Goal: Task Accomplishment & Management: Manage account settings

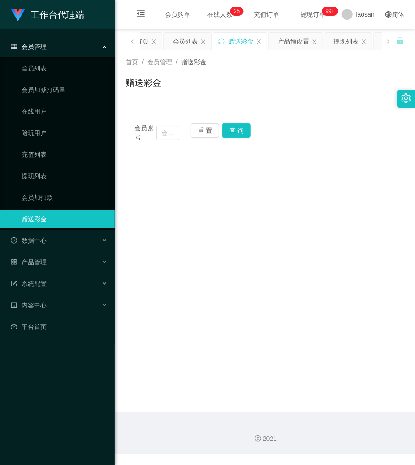
click at [300, 332] on main "关闭左侧 关闭右侧 关闭其它 刷新页面 平台首页 会员列表 赠送彩金 产品预设置 提现列表 会员加扣款 充值列表 在线用户 会员加减打码量 陪玩用户 团队统计…" at bounding box center [265, 221] width 300 height 384
drag, startPoint x: 257, startPoint y: 206, endPoint x: 228, endPoint y: 192, distance: 32.1
click at [257, 206] on main "关闭左侧 关闭右侧 关闭其它 刷新页面 平台首页 会员列表 赠送彩金 产品预设置 提现列表 会员加扣款 充值列表 在线用户 会员加减打码量 陪玩用户 团队统计…" at bounding box center [265, 221] width 300 height 384
drag, startPoint x: 164, startPoint y: 127, endPoint x: 171, endPoint y: 130, distance: 8.0
click at [163, 127] on input "text" at bounding box center [167, 133] width 23 height 14
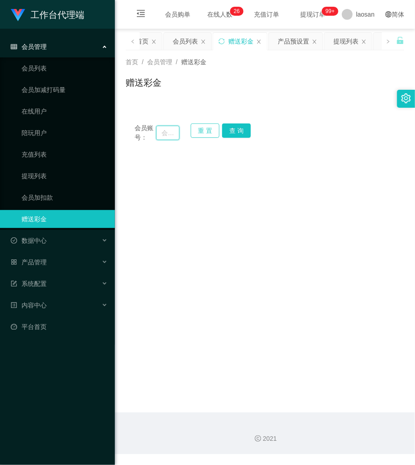
paste input "6584778755"
type input "6584778755"
click at [236, 128] on button "查 询" at bounding box center [236, 130] width 29 height 14
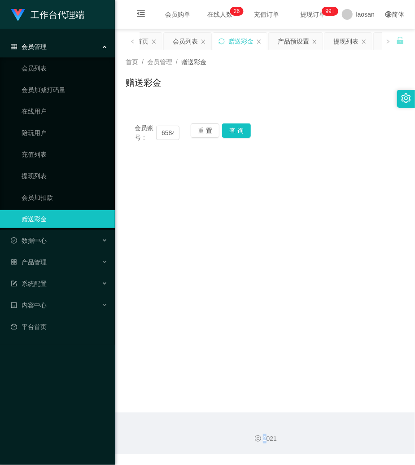
click at [236, 128] on div "会员账号： 6584778755 重 置 查 询" at bounding box center [265, 132] width 279 height 19
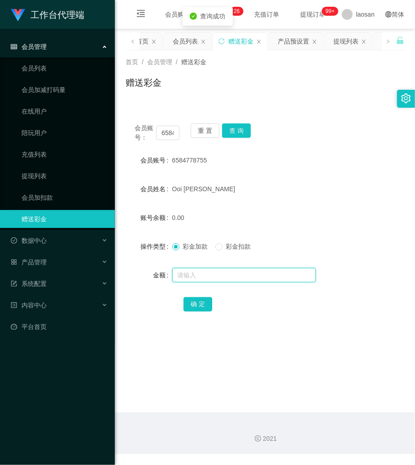
click at [207, 268] on input "text" at bounding box center [244, 275] width 144 height 14
type input "136"
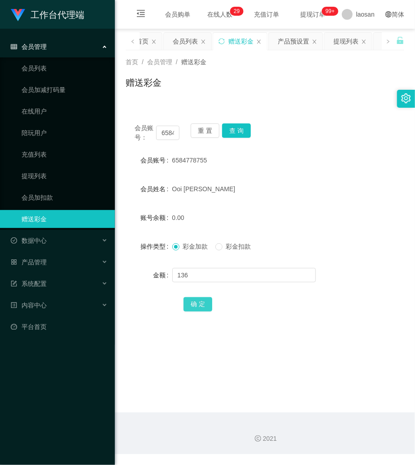
click at [198, 300] on button "确 定" at bounding box center [198, 304] width 29 height 14
click at [172, 132] on input "6584778755" at bounding box center [167, 133] width 23 height 14
paste input "Raymond622"
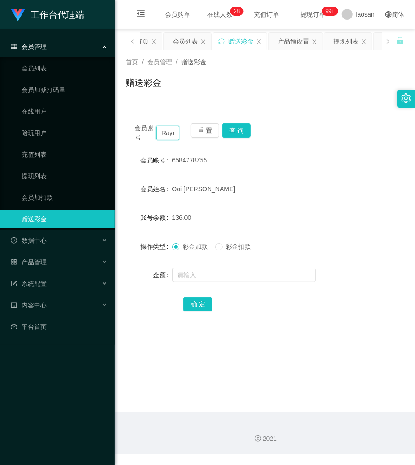
scroll to position [0, 24]
type input "Raymond622"
click at [231, 131] on button "查 询" at bounding box center [236, 130] width 29 height 14
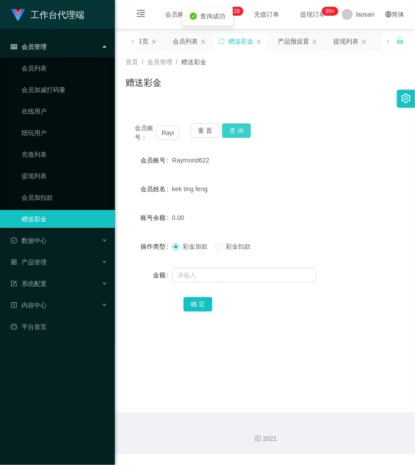
click at [231, 131] on button "查 询" at bounding box center [236, 130] width 29 height 14
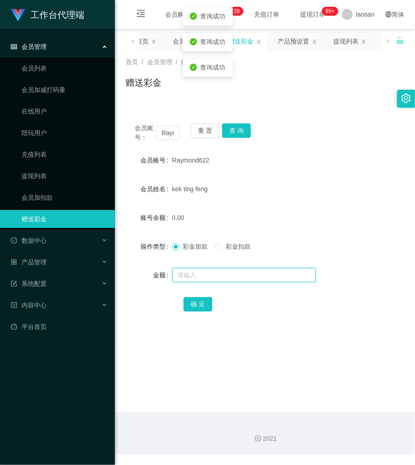
click at [212, 276] on input "text" at bounding box center [244, 275] width 144 height 14
type input "88"
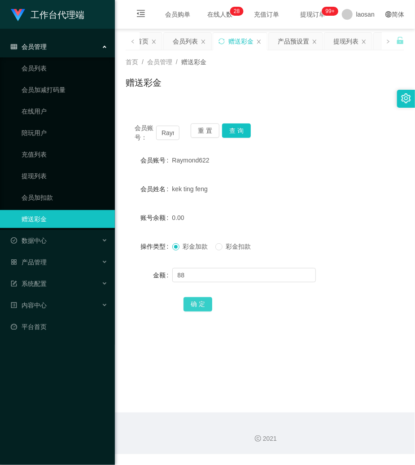
click at [196, 302] on button "确 定" at bounding box center [198, 304] width 29 height 14
click at [170, 131] on input "Raymond622" at bounding box center [167, 133] width 23 height 14
paste input "Janly29"
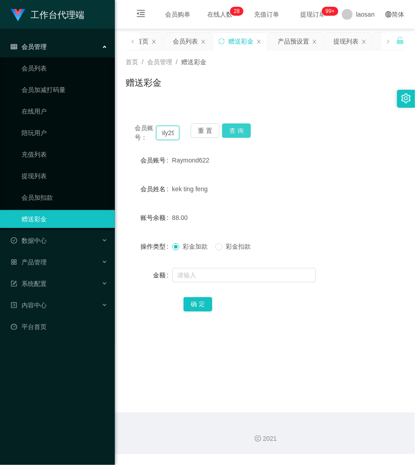
type input "Janly29"
click at [235, 128] on button "查 询" at bounding box center [236, 130] width 29 height 14
click at [235, 128] on button "查 询" at bounding box center [241, 130] width 39 height 14
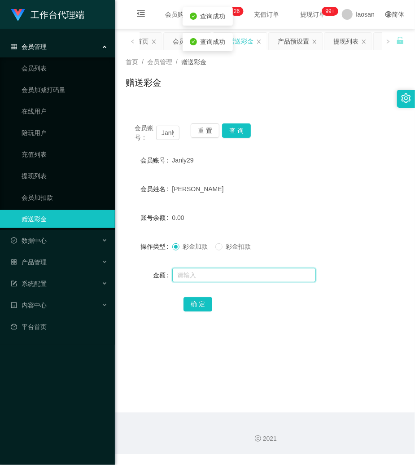
click at [212, 280] on input "text" at bounding box center [244, 275] width 144 height 14
type input "72"
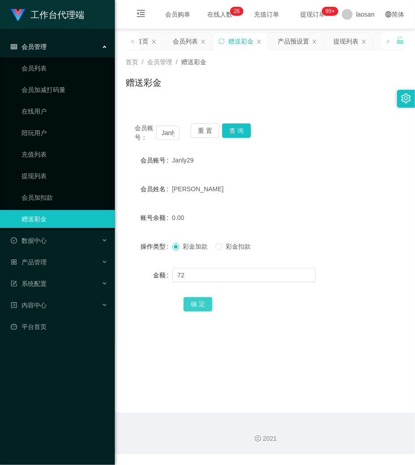
click at [186, 302] on button "确 定" at bounding box center [198, 304] width 29 height 14
drag, startPoint x: 314, startPoint y: 130, endPoint x: 332, endPoint y: 51, distance: 81.5
click at [318, 96] on div "首页 / 会员管理 / 赠送彩金 / 赠送彩金 会员账号： Janly29 重 置 查 询 会员账号 Janly29 会员姓名 Janly solon 账号余…" at bounding box center [265, 191] width 279 height 282
click at [345, 45] on div "提现列表" at bounding box center [345, 41] width 25 height 17
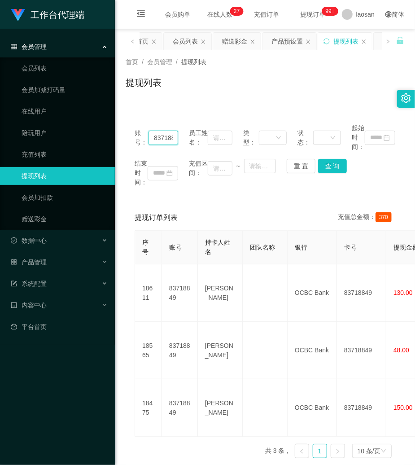
click at [160, 133] on input "83718849" at bounding box center [164, 138] width 30 height 14
click at [297, 162] on button "重 置" at bounding box center [301, 166] width 29 height 14
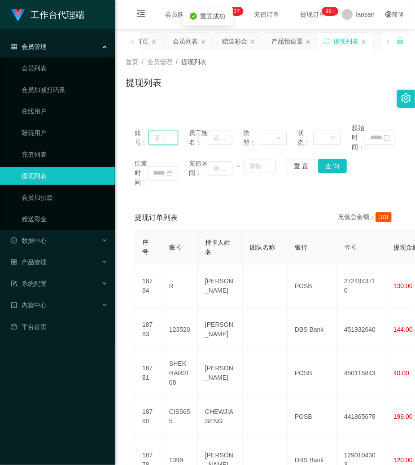
drag, startPoint x: 159, startPoint y: 135, endPoint x: 185, endPoint y: 143, distance: 27.5
click at [166, 138] on input "text" at bounding box center [164, 138] width 30 height 14
paste input "Janly29"
click at [323, 162] on button "查 询" at bounding box center [332, 166] width 29 height 14
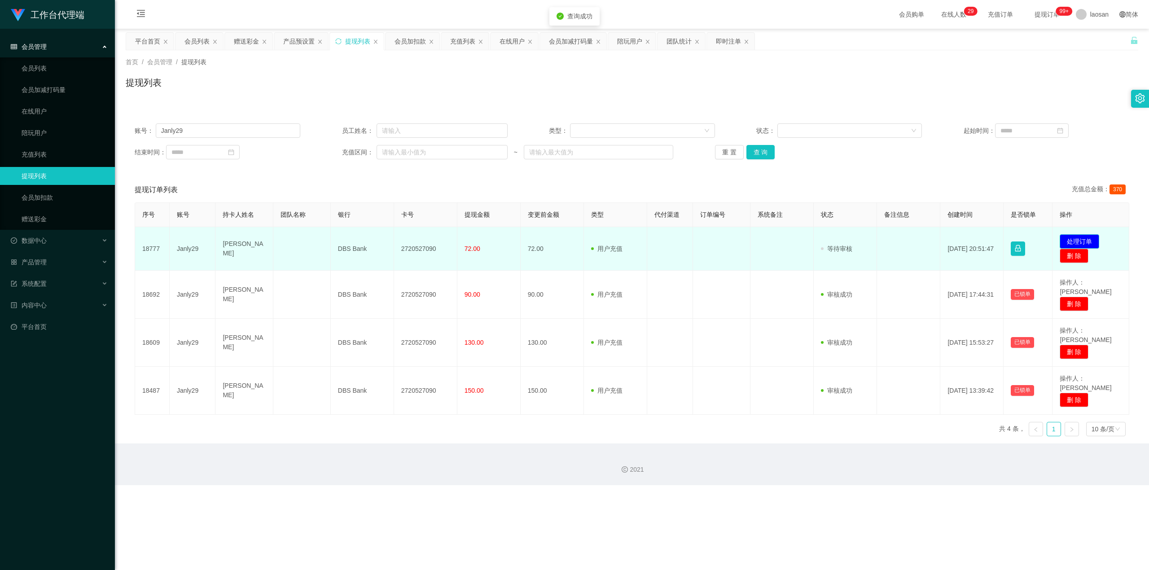
click at [415, 241] on button "处理订单" at bounding box center [1078, 241] width 39 height 14
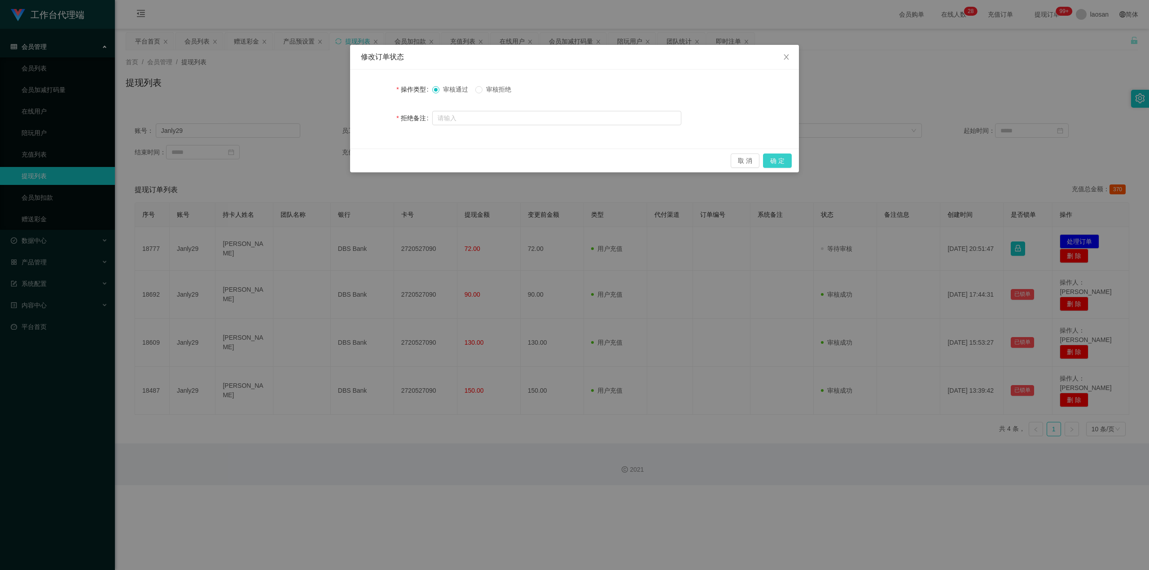
click at [415, 159] on button "确 定" at bounding box center [777, 160] width 29 height 14
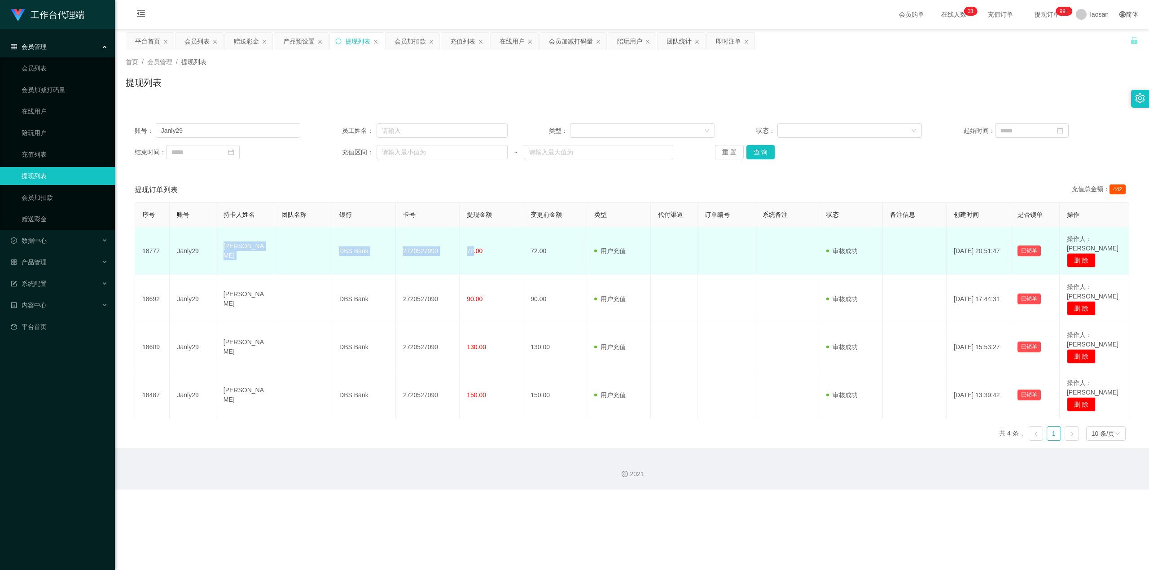
drag, startPoint x: 223, startPoint y: 245, endPoint x: 472, endPoint y: 255, distance: 248.8
click at [415, 255] on tr "18777 Janly29 Janly solon DBS Bank 2720527090 72.00 72.00 用户充值 人工扣款 审核驳回 审核成功 等…" at bounding box center [632, 251] width 994 height 48
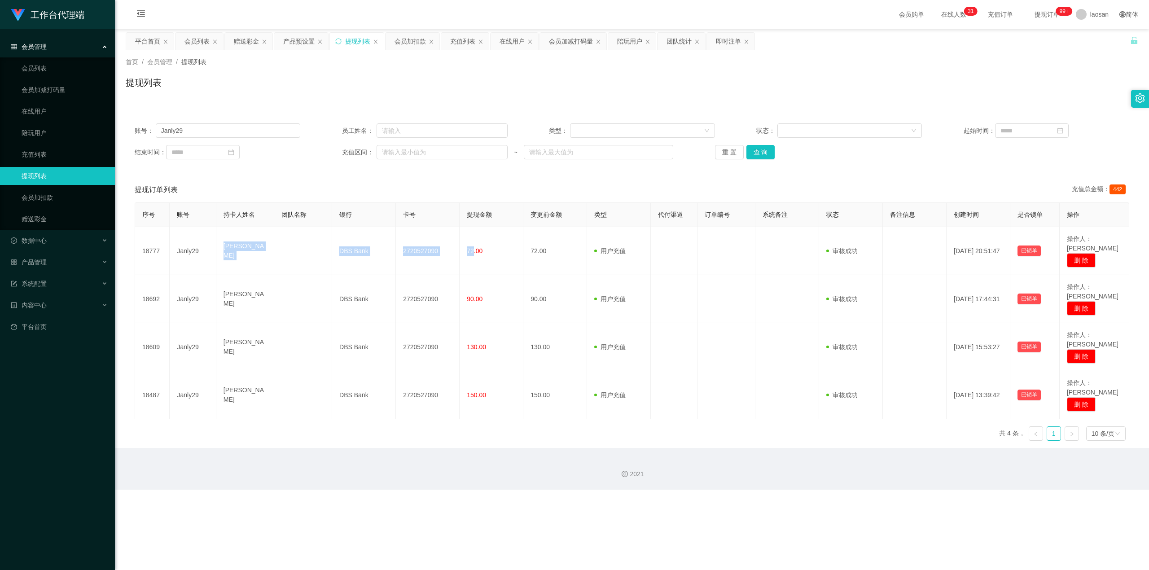
copy tr "Janly solon DBS Bank 2720527090 72"
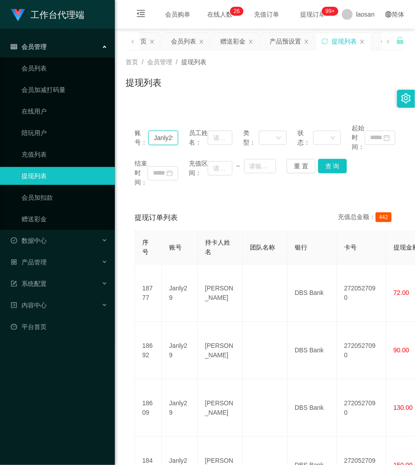
click at [162, 132] on input "Janly29" at bounding box center [164, 138] width 30 height 14
paste input "6584778755"
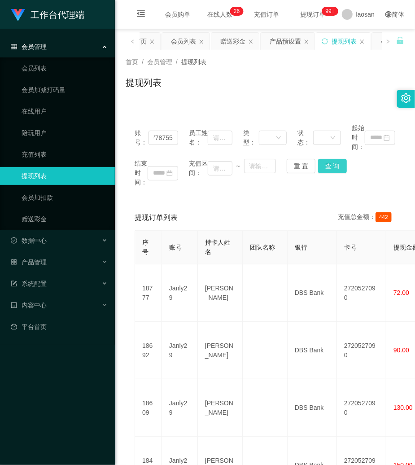
drag, startPoint x: 338, startPoint y: 173, endPoint x: 334, endPoint y: 169, distance: 5.7
click at [338, 172] on button "查 询" at bounding box center [332, 166] width 29 height 14
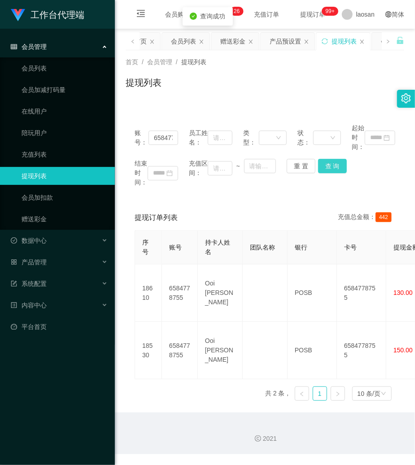
click at [334, 168] on button "查 询" at bounding box center [332, 166] width 29 height 14
click at [162, 142] on input "6584778755" at bounding box center [164, 138] width 30 height 14
paste input "Raymond622"
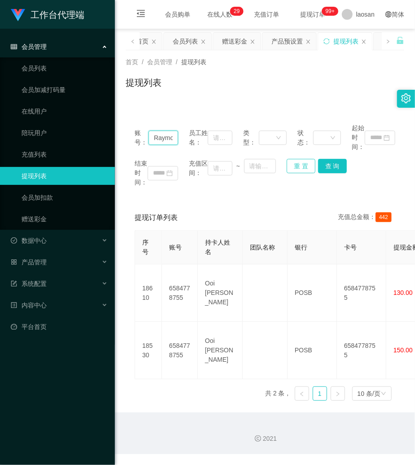
scroll to position [0, 18]
click at [328, 169] on button "查 询" at bounding box center [332, 166] width 29 height 14
click at [328, 169] on button "查 询" at bounding box center [337, 166] width 39 height 14
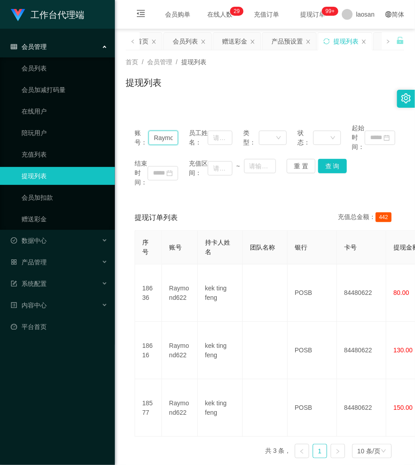
click at [172, 134] on input "Raymond622" at bounding box center [164, 138] width 30 height 14
click at [167, 135] on input "Raymond622" at bounding box center [164, 138] width 30 height 14
paste input "83718849"
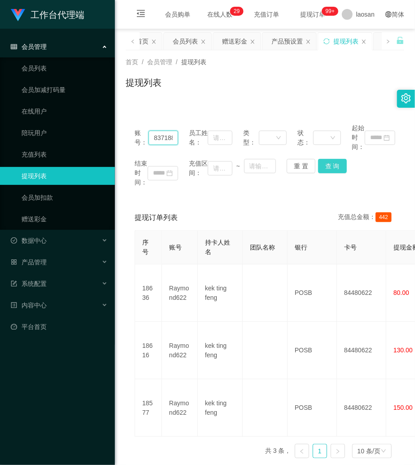
scroll to position [0, 9]
drag, startPoint x: 316, startPoint y: 161, endPoint x: 324, endPoint y: 161, distance: 7.6
click at [318, 161] on button "查 询" at bounding box center [332, 166] width 29 height 14
click at [326, 161] on button "查 询" at bounding box center [337, 166] width 39 height 14
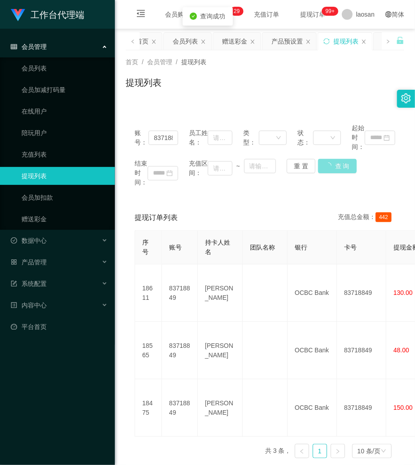
click at [326, 161] on button "查 询" at bounding box center [337, 166] width 39 height 14
click at [165, 137] on input "83718849" at bounding box center [164, 138] width 30 height 14
paste input "Raymond622"
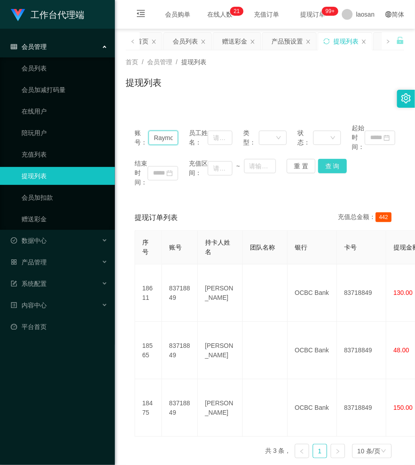
scroll to position [0, 18]
click at [334, 169] on button "查 询" at bounding box center [332, 166] width 29 height 14
click at [332, 167] on div "结束时间： 充值区间： ~ 重 置 查 询" at bounding box center [265, 173] width 261 height 28
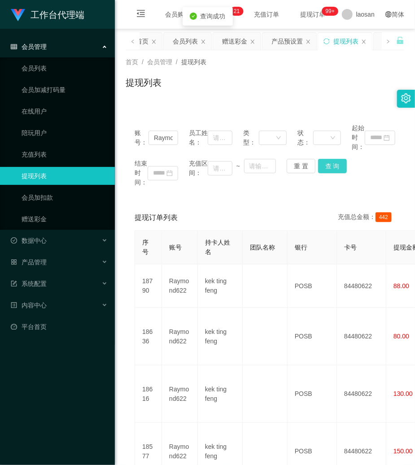
click at [332, 167] on button "查 询" at bounding box center [332, 166] width 29 height 14
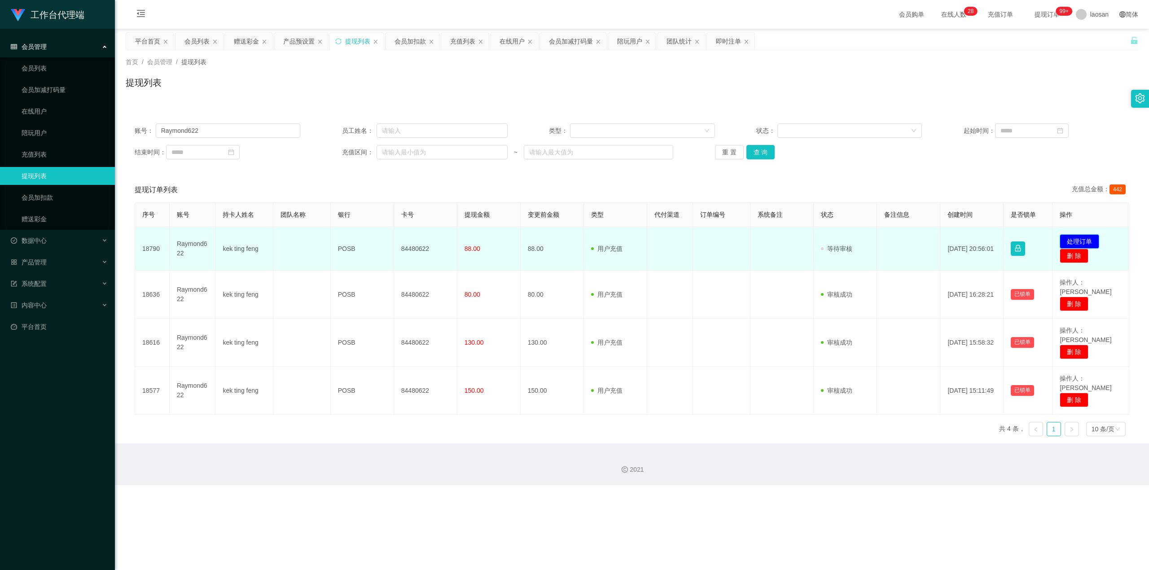
click at [415, 239] on button "处理订单" at bounding box center [1078, 241] width 39 height 14
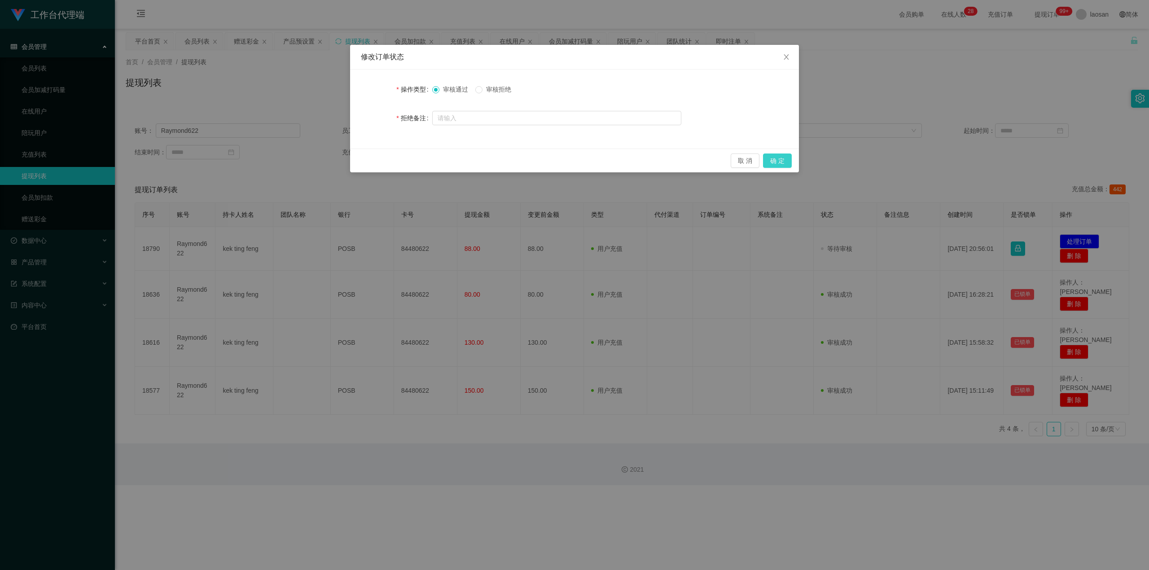
click at [415, 162] on button "确 定" at bounding box center [777, 160] width 29 height 14
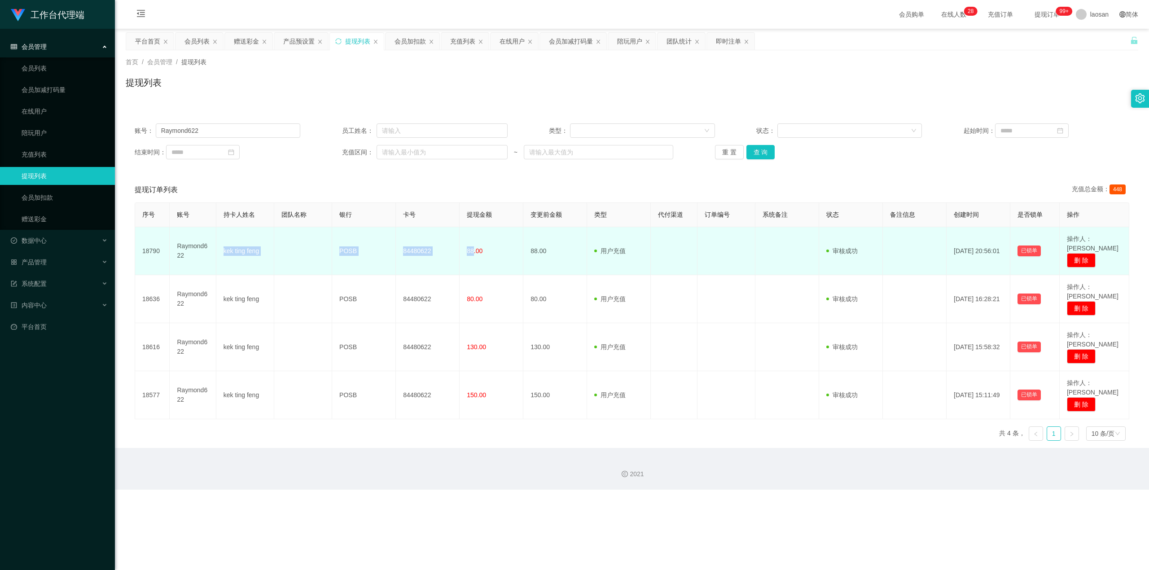
drag, startPoint x: 221, startPoint y: 248, endPoint x: 471, endPoint y: 249, distance: 249.9
click at [415, 249] on tr "18790 Raymond622 kek ting feng POSB 84480622 88.00 88.00 用户充值 人工扣款 审核驳回 审核成功 等待…" at bounding box center [632, 251] width 994 height 48
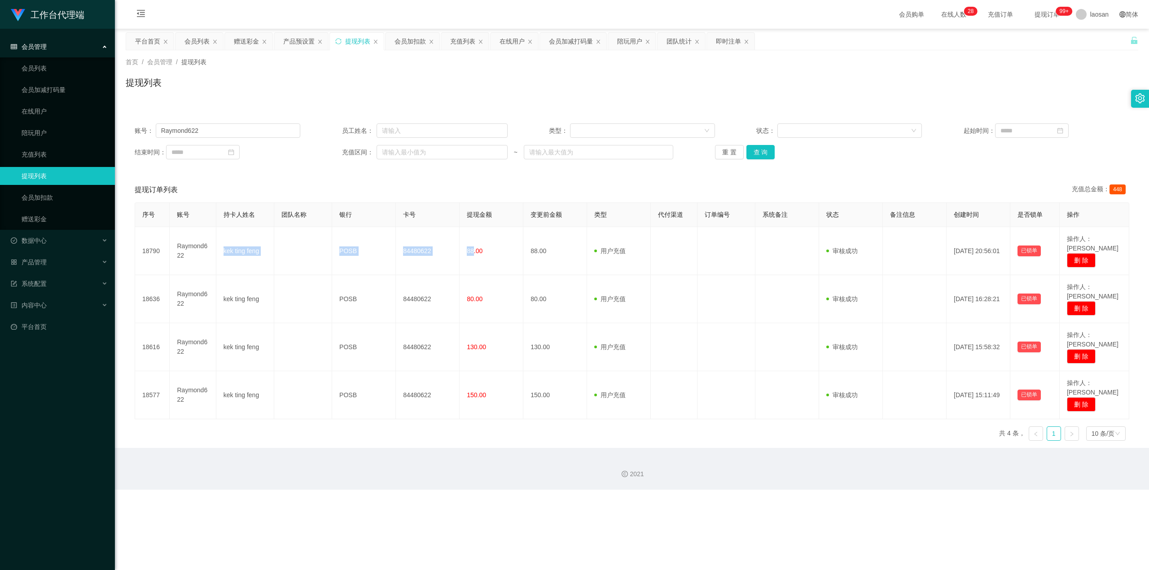
copy tr "kek ting feng POSB 84480622 88"
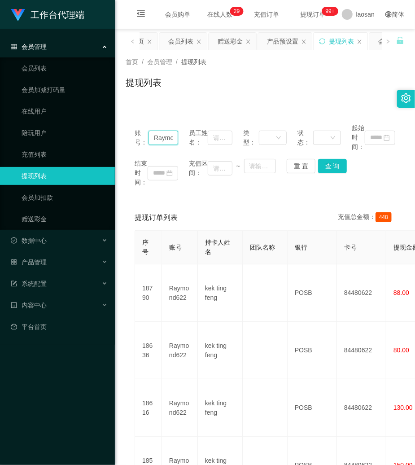
click at [165, 138] on input "Raymond622" at bounding box center [164, 138] width 30 height 14
paste input "6584778755"
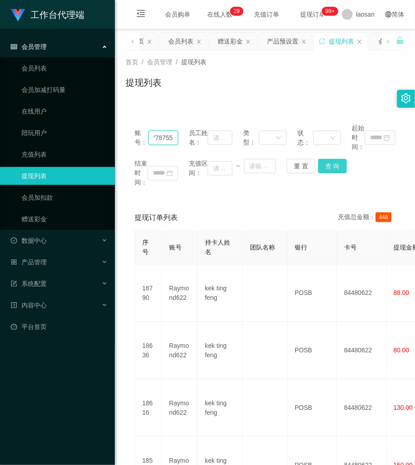
type input "6584778755"
click at [328, 165] on button "查 询" at bounding box center [332, 166] width 29 height 14
click at [328, 165] on div "结束时间： 充值区间： ~ 重 置 查 询" at bounding box center [265, 173] width 261 height 28
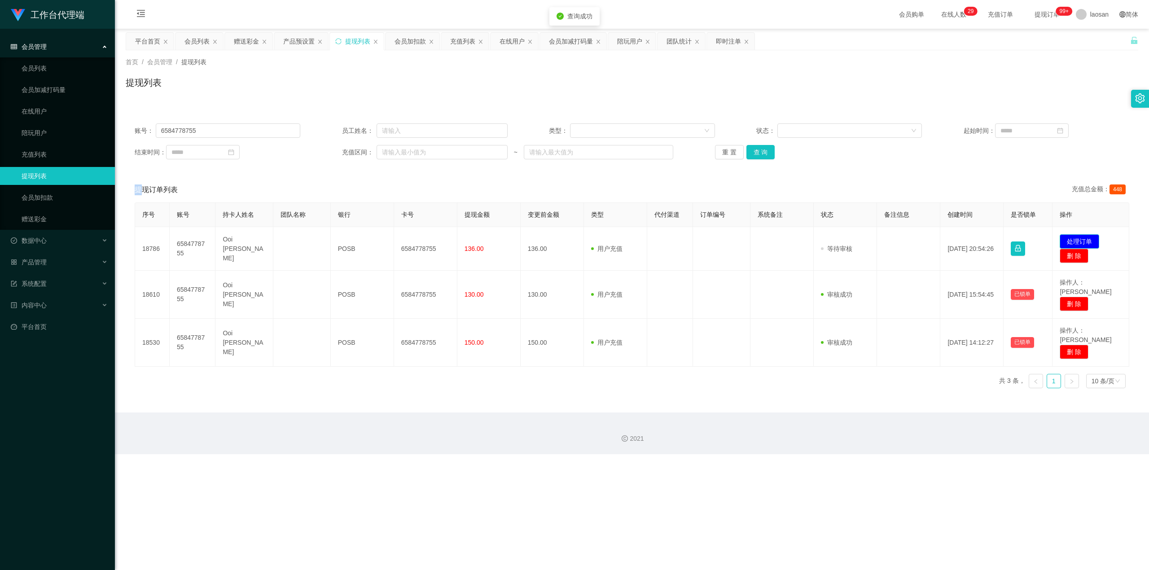
drag, startPoint x: 1068, startPoint y: 238, endPoint x: 1067, endPoint y: 232, distance: 5.5
click at [415, 238] on button "处理订单" at bounding box center [1078, 241] width 39 height 14
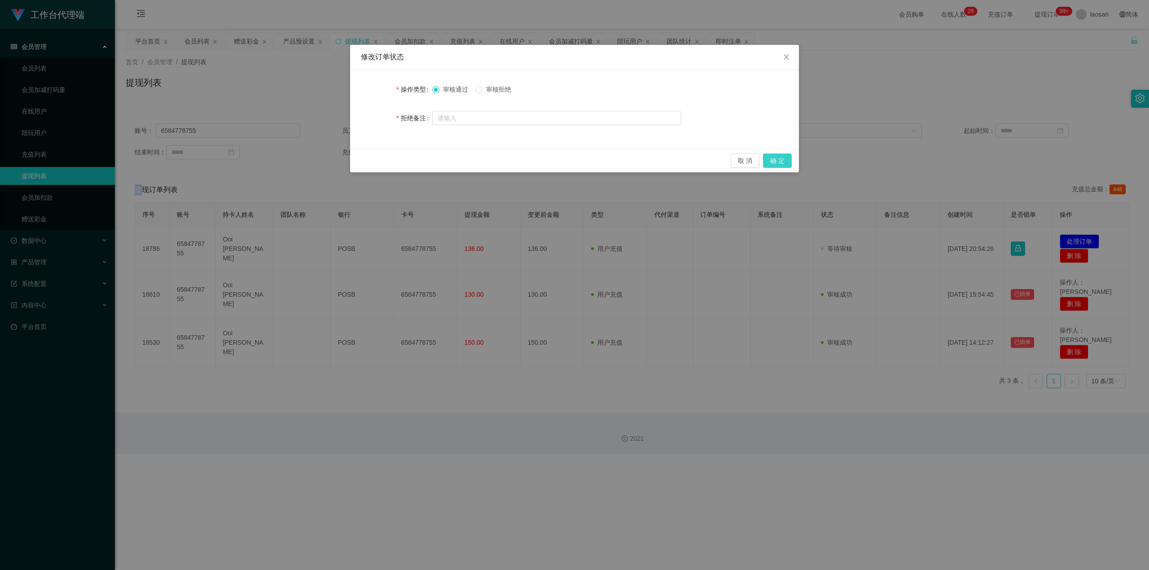
click at [415, 155] on button "确 定" at bounding box center [777, 160] width 29 height 14
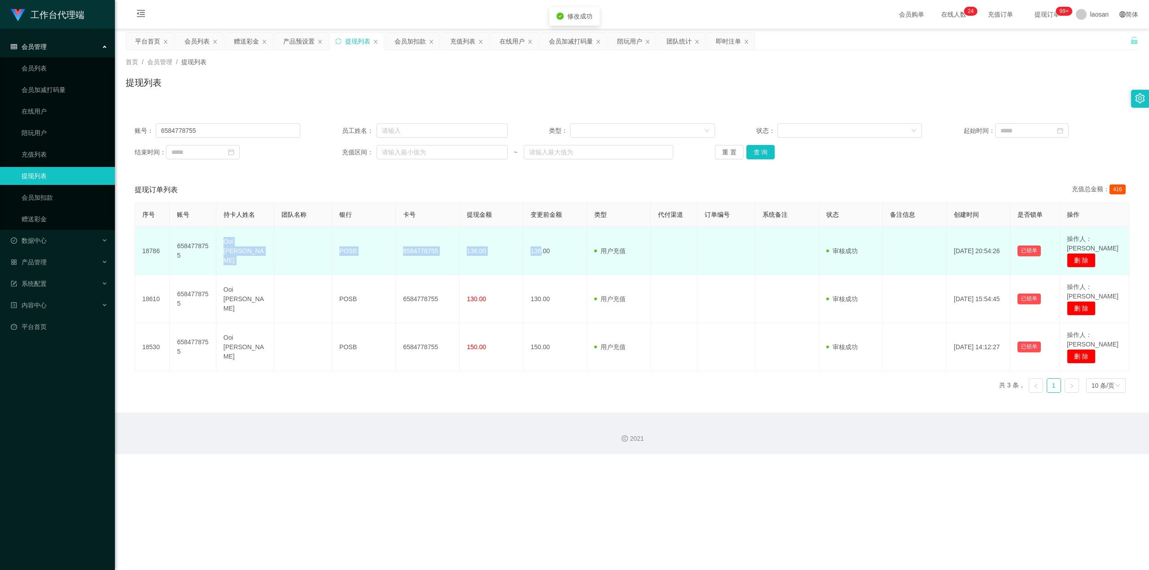
drag, startPoint x: 236, startPoint y: 249, endPoint x: 539, endPoint y: 248, distance: 303.3
click at [415, 249] on tr "18786 6584778755 Ooi Kim Sieong POSB 6584778755 136.00 136.00 用户充值 人工扣款 审核驳回 审核…" at bounding box center [632, 251] width 994 height 48
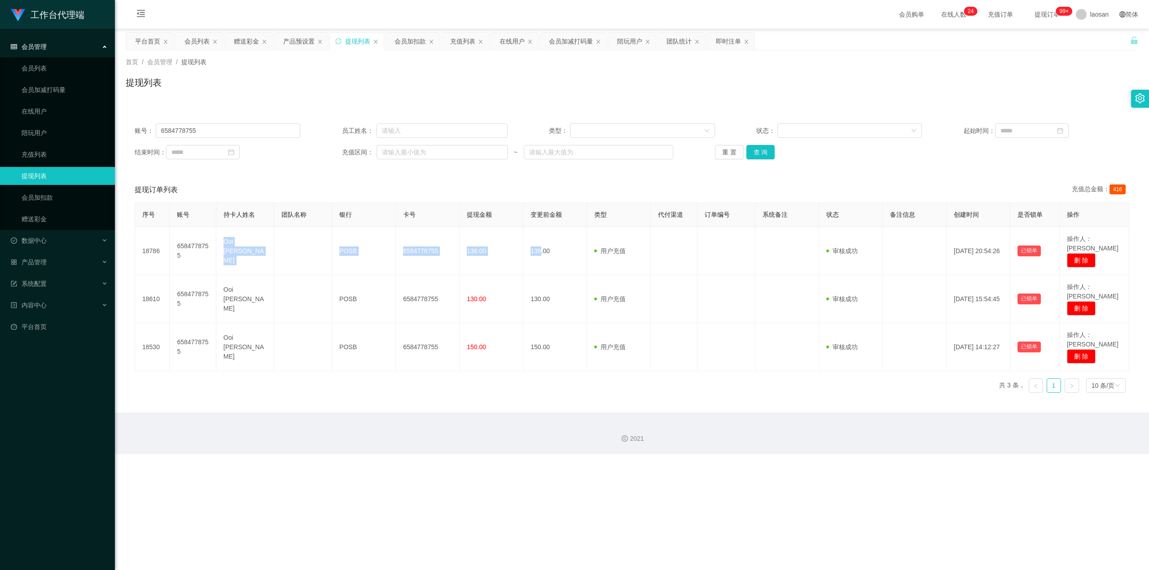
copy tr "Ooi Kim Sieong POSB 6584778755 136.00 136"
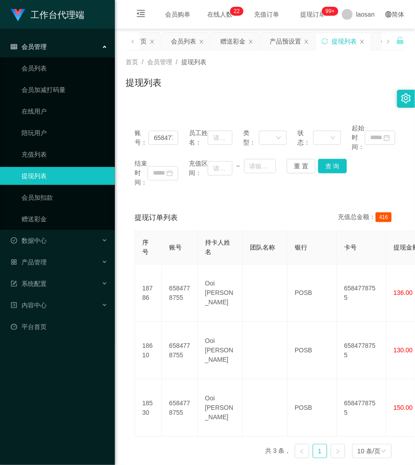
click at [347, 97] on div "首页 / 会员管理 / 提现列表 / 提现列表" at bounding box center [265, 76] width 300 height 53
drag, startPoint x: 302, startPoint y: 162, endPoint x: 257, endPoint y: 160, distance: 44.4
click at [302, 162] on button "重 置" at bounding box center [301, 166] width 29 height 14
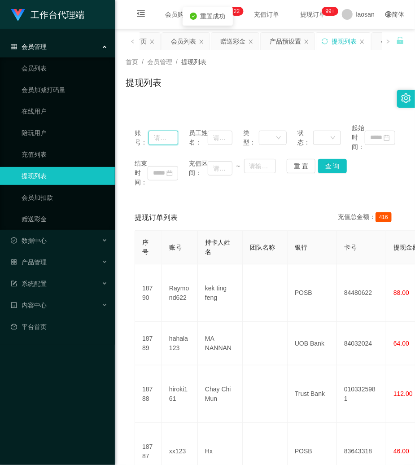
drag, startPoint x: 169, startPoint y: 137, endPoint x: 300, endPoint y: 153, distance: 132.0
click at [169, 137] on input "text" at bounding box center [164, 138] width 30 height 14
paste input "83718849"
type input "83718849"
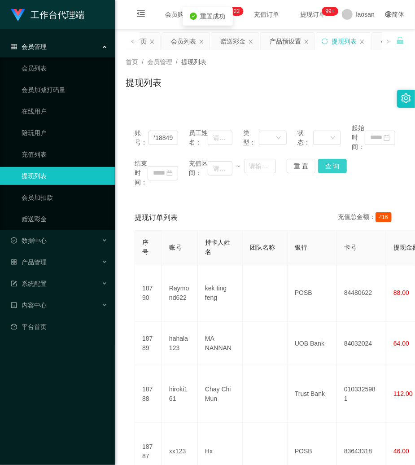
click at [334, 169] on button "查 询" at bounding box center [332, 166] width 29 height 14
click at [334, 169] on div "结束时间： 充值区间： ~ 重 置 查 询" at bounding box center [265, 173] width 261 height 28
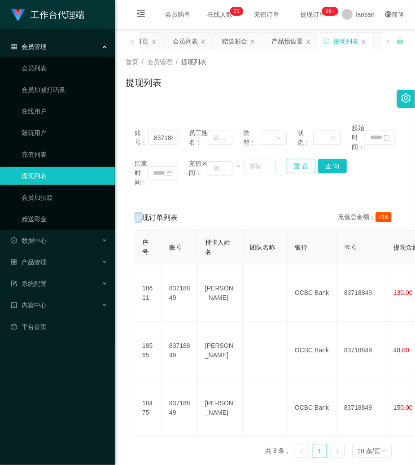
click at [287, 167] on button "重 置" at bounding box center [301, 166] width 29 height 14
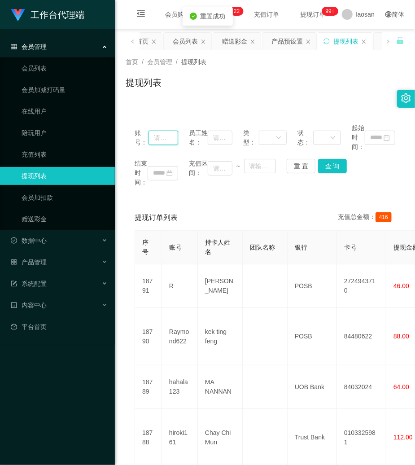
drag, startPoint x: 168, startPoint y: 137, endPoint x: 261, endPoint y: 155, distance: 95.1
click at [170, 137] on input "text" at bounding box center [164, 138] width 30 height 14
paste input "Janly29"
type input "Janly29"
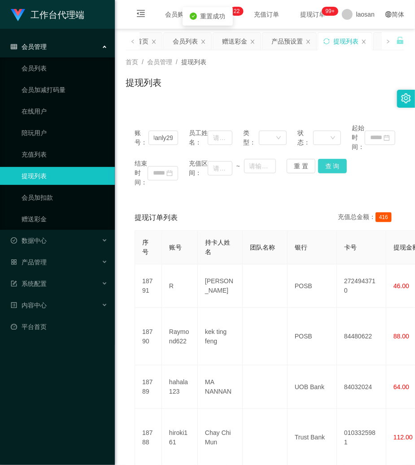
drag, startPoint x: 340, startPoint y: 166, endPoint x: 366, endPoint y: 103, distance: 68.6
click at [338, 166] on button "查 询" at bounding box center [332, 166] width 29 height 14
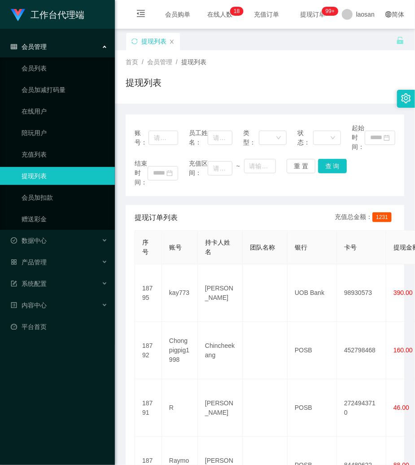
click at [279, 71] on div "首页 / 会员管理 / 提现列表 / 提现列表" at bounding box center [265, 76] width 279 height 39
